Goal: Navigation & Orientation: Find specific page/section

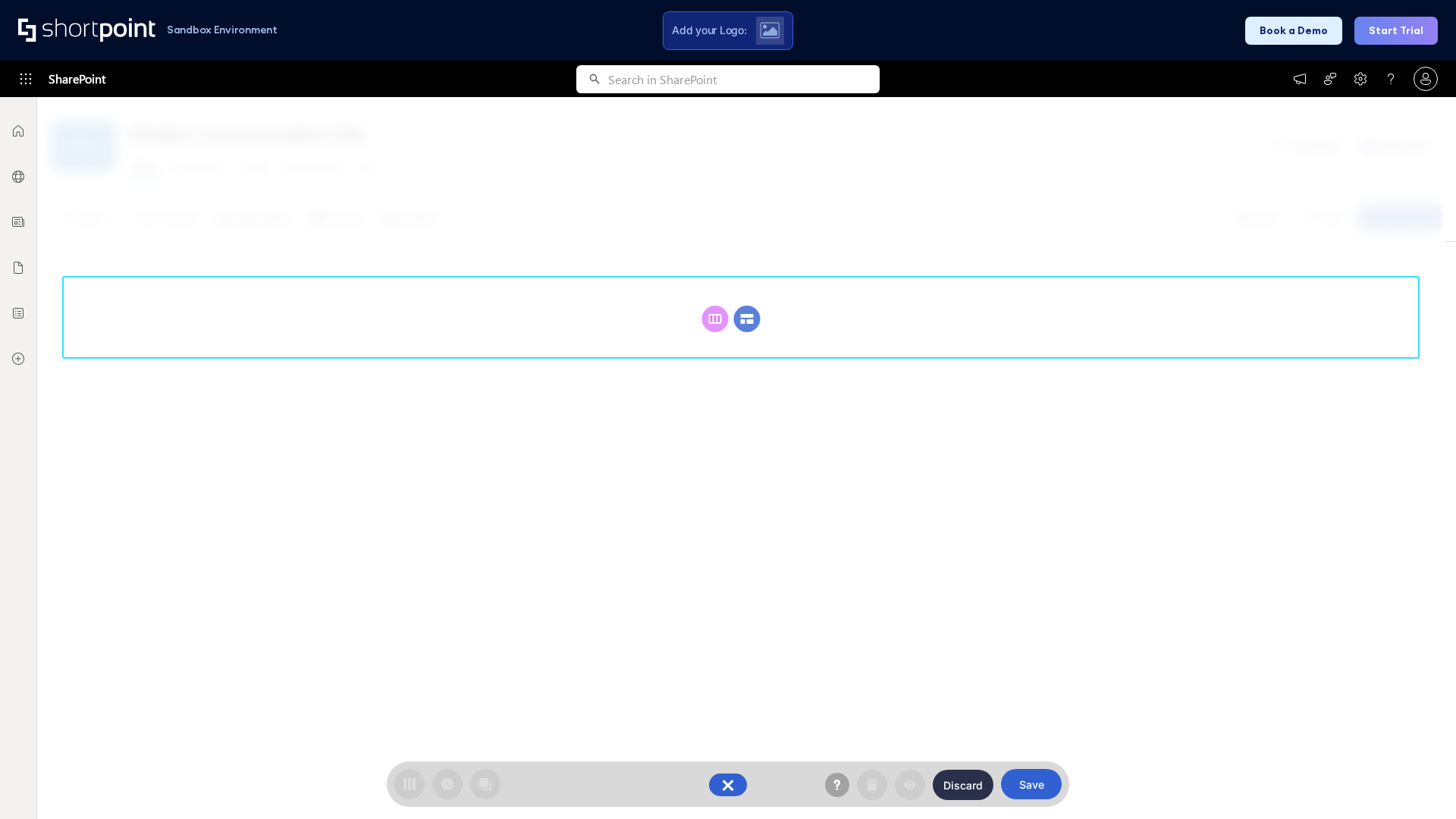
scroll to position [209, 0]
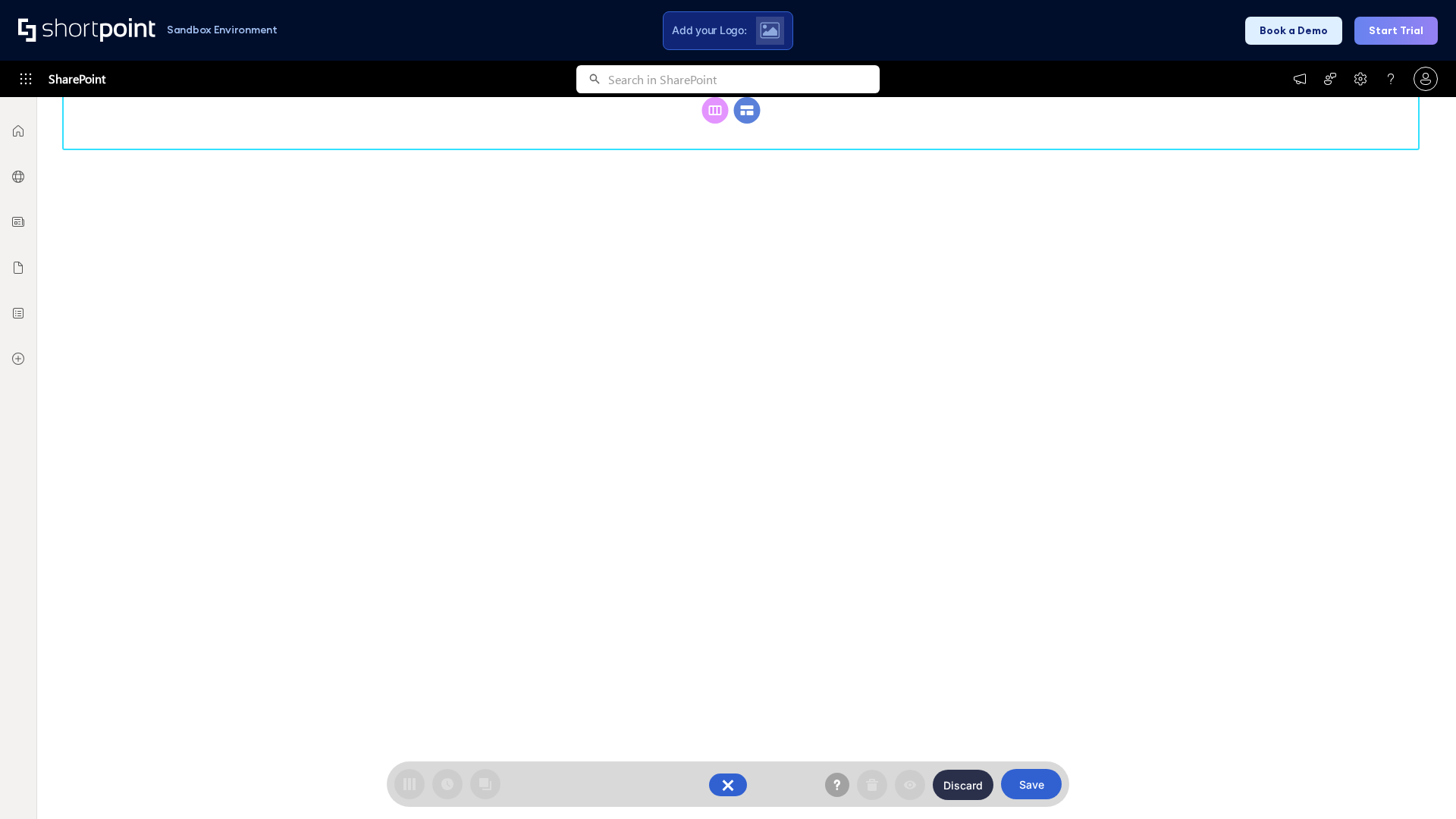
click at [747, 123] on circle at bounding box center [747, 110] width 26 height 26
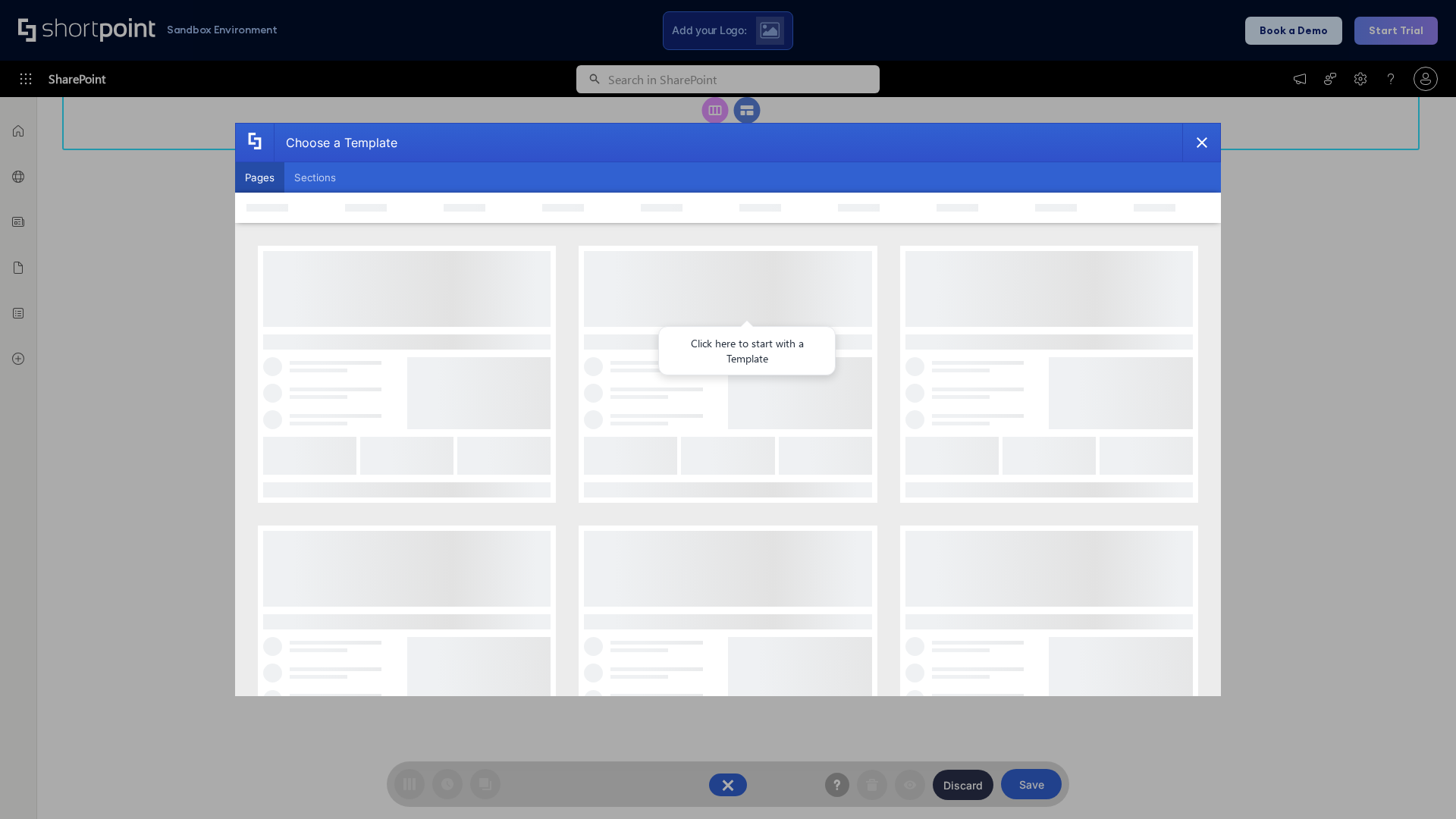
scroll to position [0, 0]
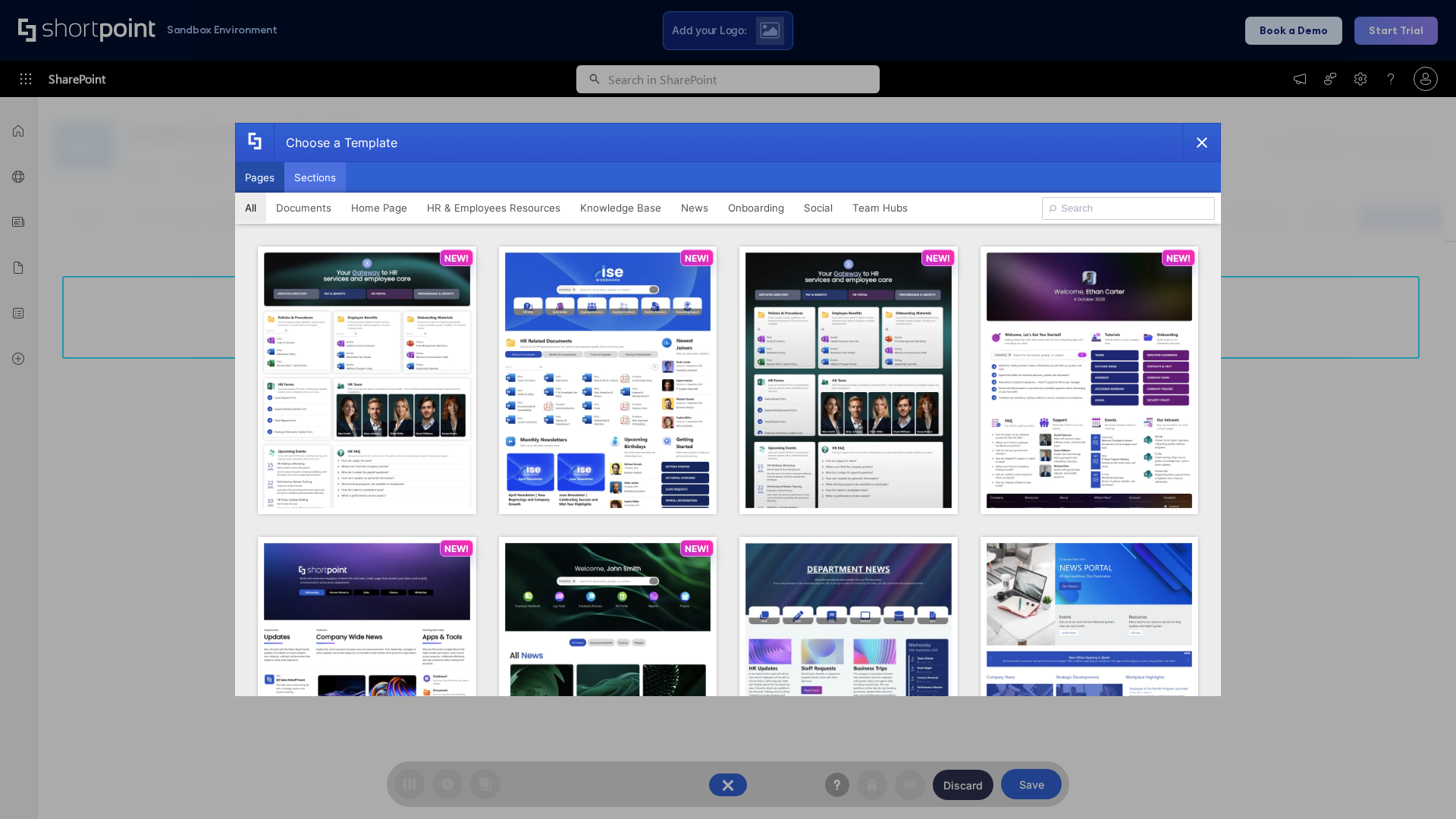
click at [314, 177] on button "Sections" at bounding box center [315, 177] width 62 height 30
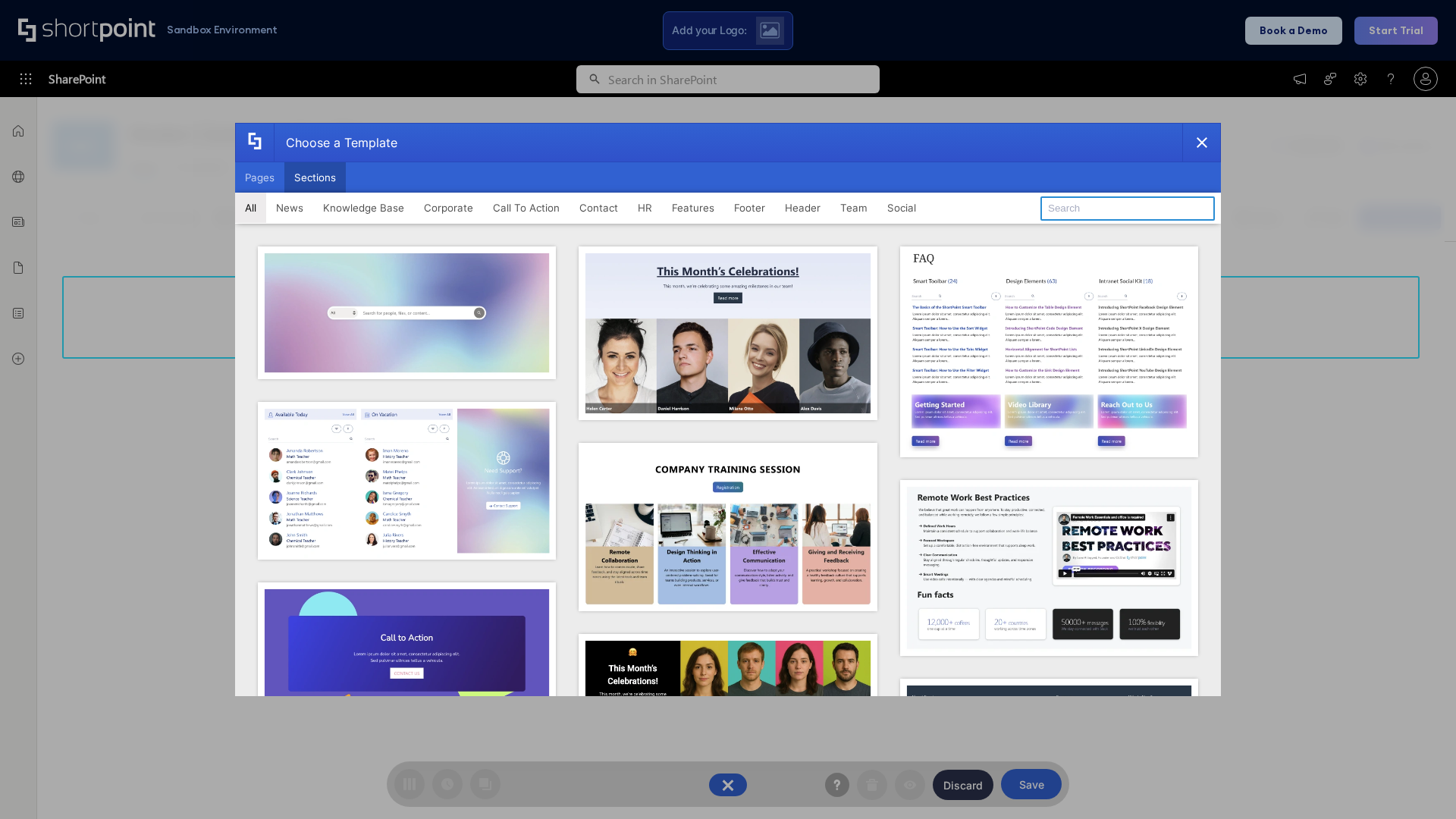
type input "Footer 5"
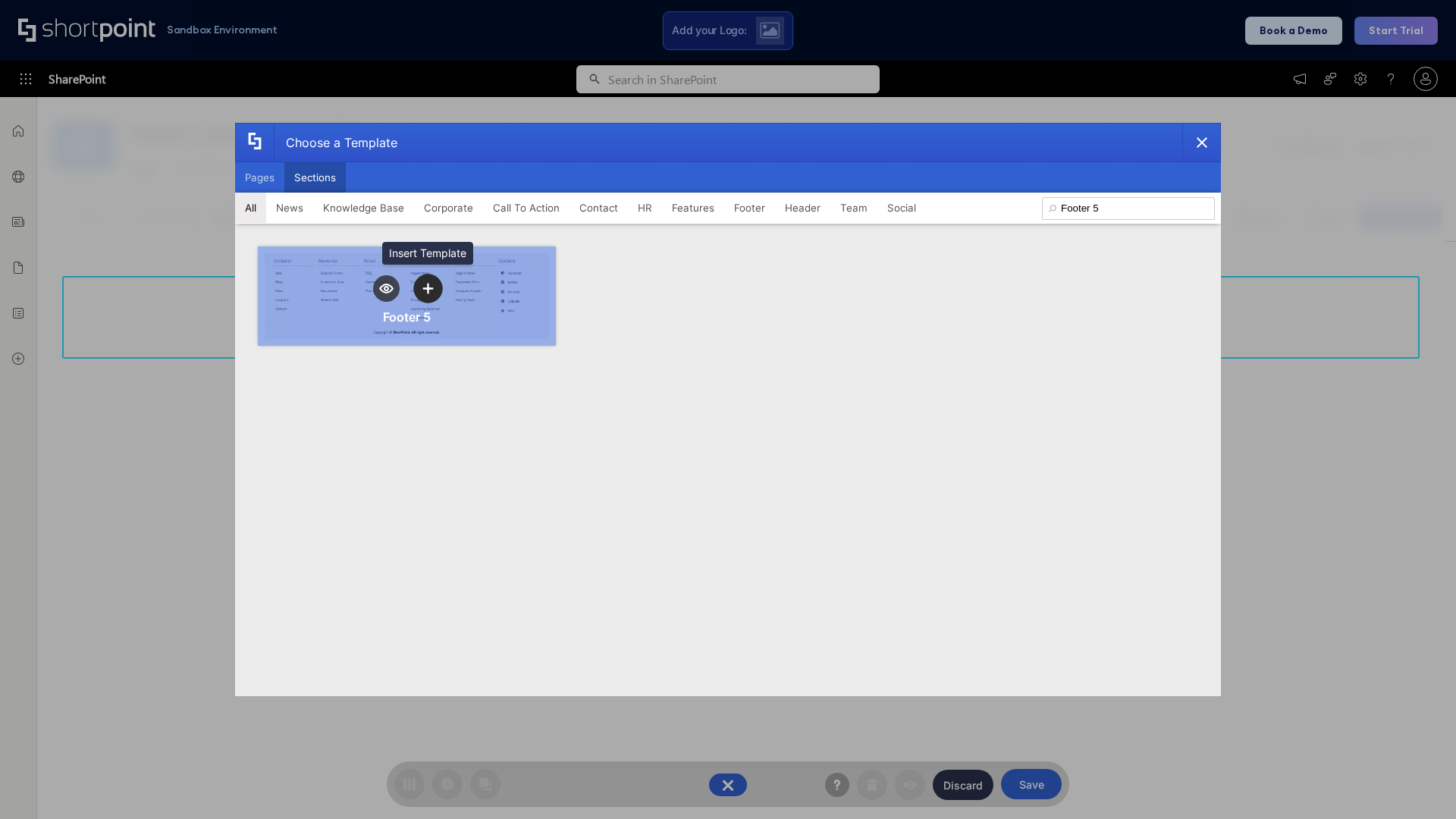
click at [428, 288] on icon "template selector" at bounding box center [428, 288] width 11 height 11
